Goal: Task Accomplishment & Management: Complete application form

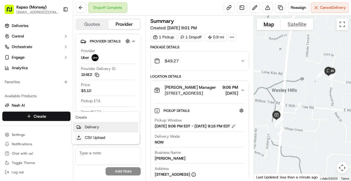
click at [90, 127] on link "Delivery" at bounding box center [105, 127] width 65 height 11
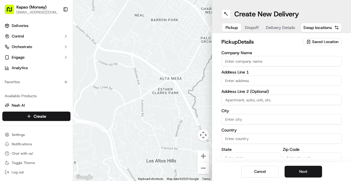
click at [268, 62] on input "Company Name" at bounding box center [281, 61] width 120 height 11
type input "[PERSON_NAME]"
type input "455 NY-306"
type input "Monsey"
type input "[GEOGRAPHIC_DATA]"
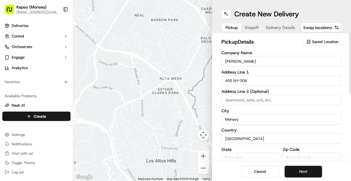
type input "NY"
type input "10952"
type input "[PERSON_NAME]"
type input "[PHONE_NUMBER]"
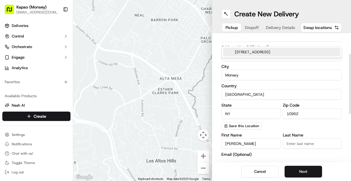
scroll to position [45, 0]
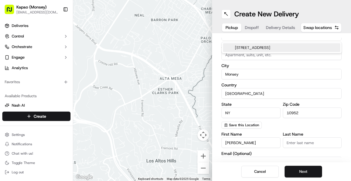
click at [300, 47] on div "[STREET_ADDRESS]" at bounding box center [281, 47] width 117 height 9
type input "455 [US_STATE] 306"
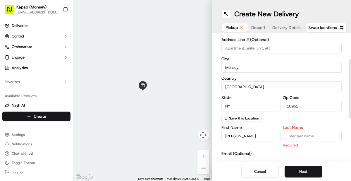
scroll to position [54, 0]
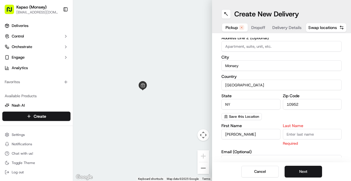
click at [314, 135] on input "Last Name" at bounding box center [312, 134] width 59 height 11
type input "Manager"
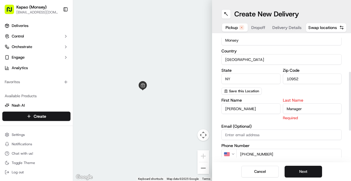
scroll to position [78, 0]
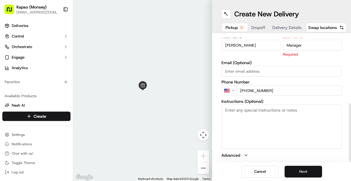
click at [304, 171] on button "Next" at bounding box center [303, 172] width 37 height 12
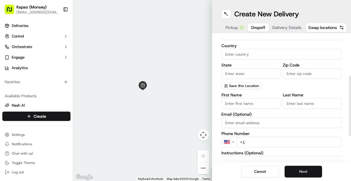
scroll to position [0, 0]
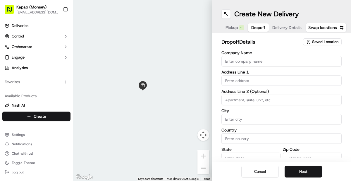
click at [287, 63] on input "Company Name" at bounding box center [281, 61] width 120 height 11
click at [248, 83] on div "Address Line 1" at bounding box center [281, 78] width 120 height 16
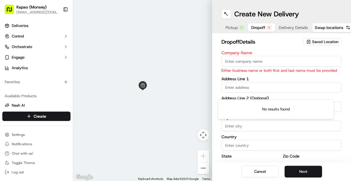
click at [296, 62] on input "Company Name" at bounding box center [281, 61] width 120 height 11
type input "[PERSON_NAME]"
click at [261, 92] on div "Company Name [PERSON_NAME] business name or both first and last name must be pr…" at bounding box center [281, 116] width 120 height 130
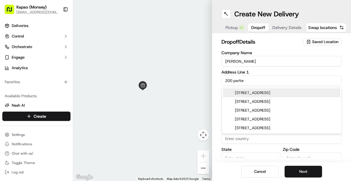
click at [292, 92] on div "[STREET_ADDRESS]" at bounding box center [281, 92] width 117 height 9
type input "[STREET_ADDRESS]"
type input "Mahwah"
type input "[GEOGRAPHIC_DATA]"
type input "NJ"
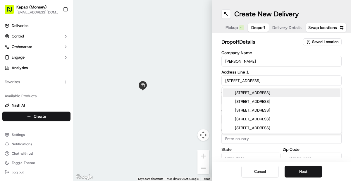
type input "07495"
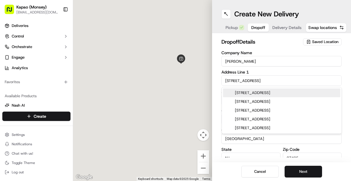
type input "200 Performance Drive"
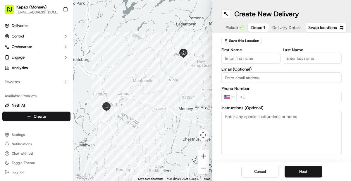
scroll to position [130, 0]
click at [263, 57] on input "First Name" at bounding box center [250, 57] width 59 height 11
type input "[PERSON_NAME]"
click at [306, 56] on input "Last Name" at bounding box center [312, 57] width 59 height 11
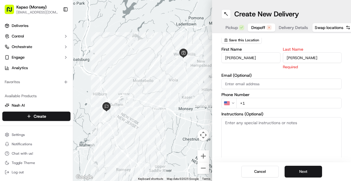
type input "[PERSON_NAME]"
click at [309, 75] on div "Email (Optional)" at bounding box center [281, 81] width 120 height 16
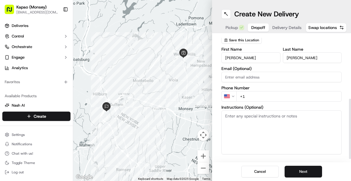
scroll to position [136, 0]
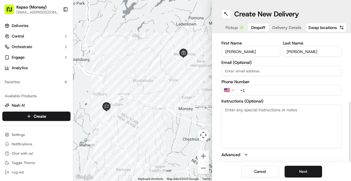
click at [293, 91] on input "+1" at bounding box center [288, 90] width 105 height 11
type input "[PHONE_NUMBER]"
click at [304, 171] on button "Next" at bounding box center [303, 172] width 37 height 12
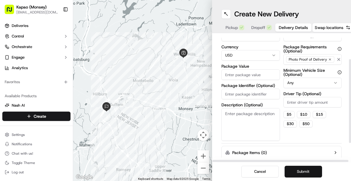
scroll to position [36, 0]
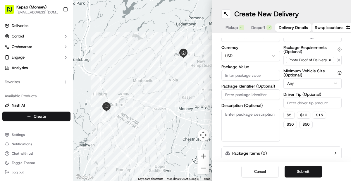
click at [249, 78] on input "Package Value" at bounding box center [250, 75] width 58 height 11
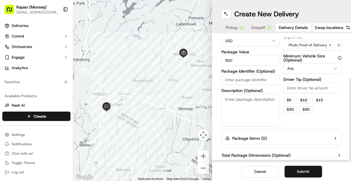
scroll to position [65, 0]
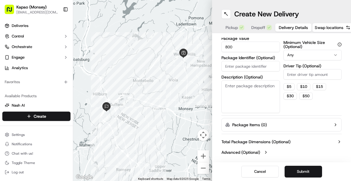
type input "800"
click at [299, 171] on button "Submit" at bounding box center [303, 172] width 37 height 12
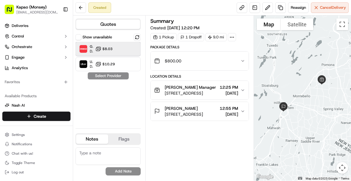
click at [120, 55] on div "Grubhub Dropoff ETA 35 minutes $8.03" at bounding box center [107, 49] width 65 height 14
click at [118, 73] on button "Assign Provider" at bounding box center [108, 75] width 42 height 7
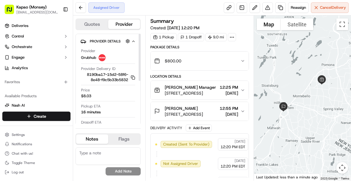
click at [134, 153] on textarea at bounding box center [107, 156] width 65 height 18
click at [137, 142] on button "Flags" at bounding box center [124, 138] width 32 height 9
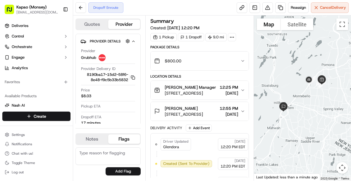
click at [111, 43] on span "Provider Details" at bounding box center [105, 41] width 31 height 5
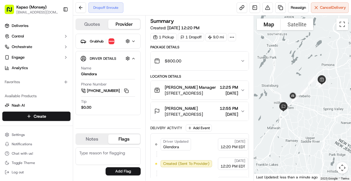
click at [102, 59] on span "Driver Details" at bounding box center [103, 58] width 26 height 5
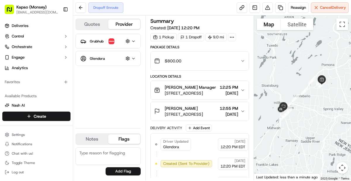
click at [108, 42] on div "Grubhub" at bounding box center [102, 41] width 25 height 6
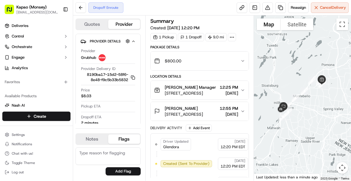
click at [110, 42] on span "Provider Details" at bounding box center [105, 41] width 31 height 5
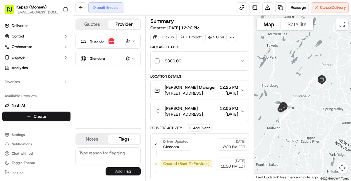
click at [114, 61] on div "Glendora Hidden ( 10 )" at bounding box center [111, 58] width 42 height 7
click at [109, 62] on div "Driver Details Hidden ( 10 )" at bounding box center [111, 58] width 42 height 7
click at [104, 42] on div "Grubhub" at bounding box center [102, 41] width 25 height 6
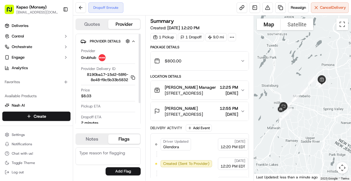
click at [105, 41] on span "Provider Details" at bounding box center [105, 41] width 31 height 5
